Goal: Submit feedback/report problem

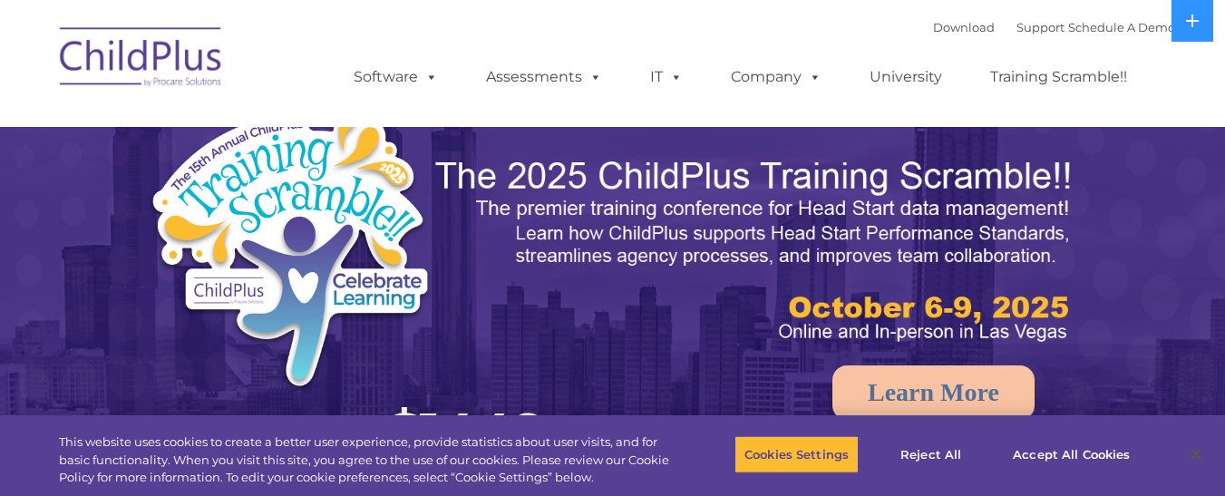
select select "MEDIUM"
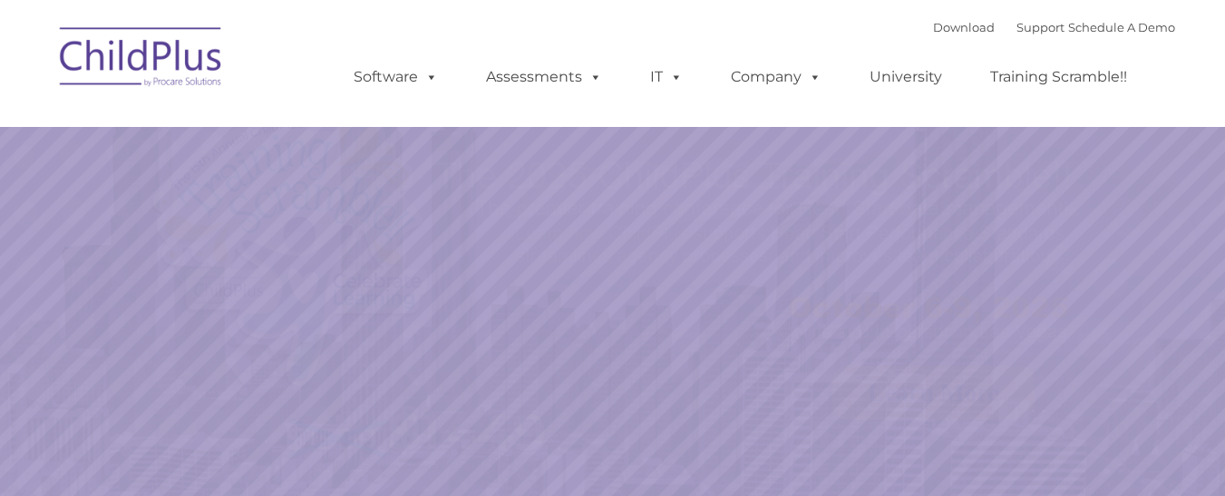
select select "MEDIUM"
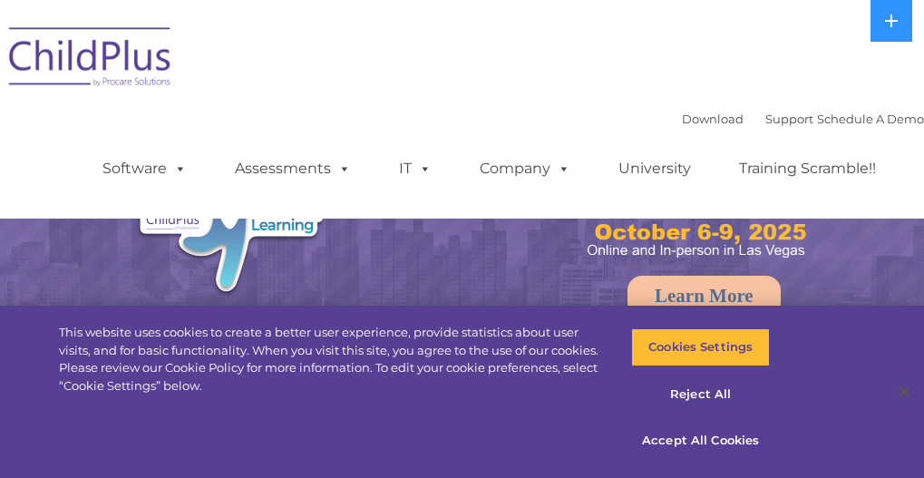
select select "MEDIUM"
